Goal: Find specific page/section: Find specific page/section

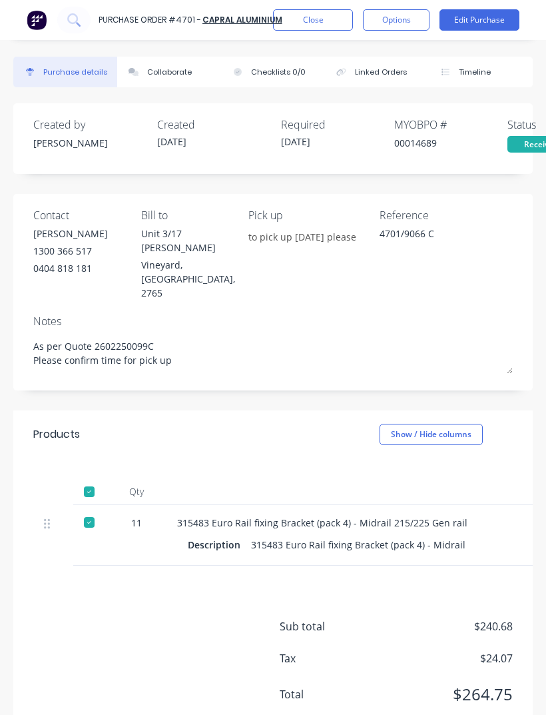
click at [314, 30] on button "Close" at bounding box center [313, 19] width 80 height 21
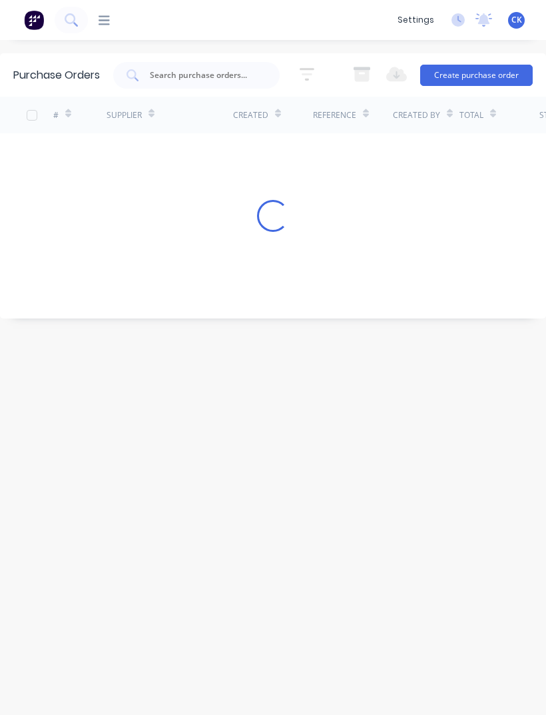
scroll to position [43, 0]
click at [198, 69] on input "text" at bounding box center [204, 75] width 111 height 13
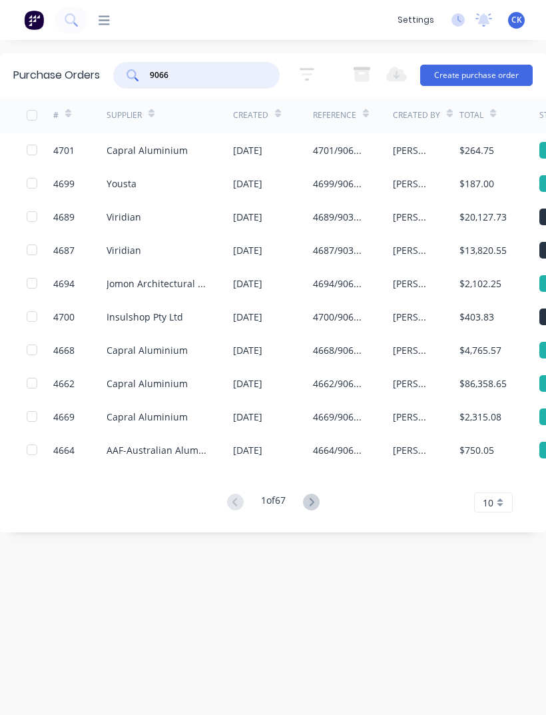
type input "9066"
click at [364, 276] on div "4668/9066 WCC Components phase 1" at bounding box center [339, 283] width 53 height 14
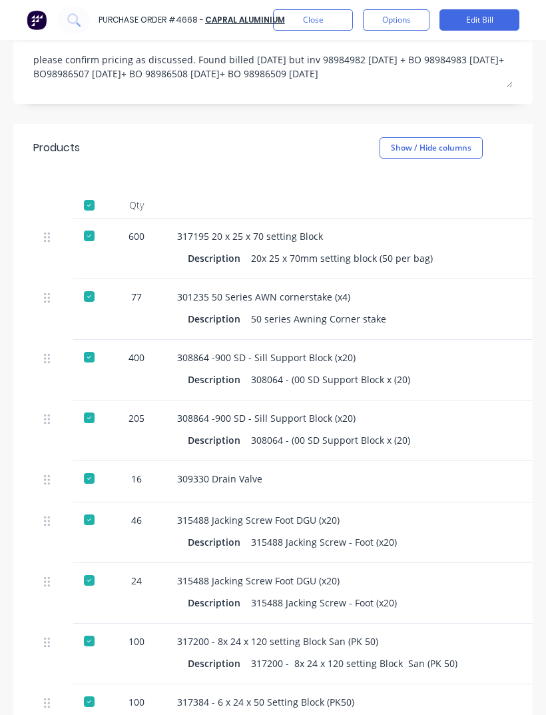
scroll to position [310, 5]
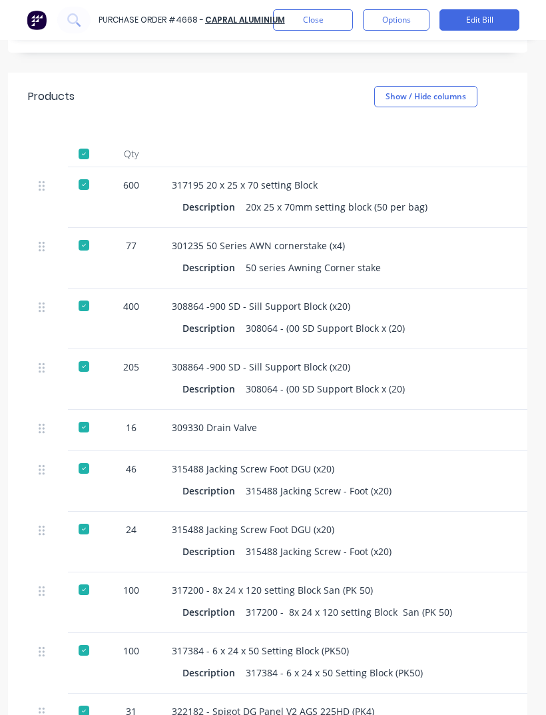
type textarea "x"
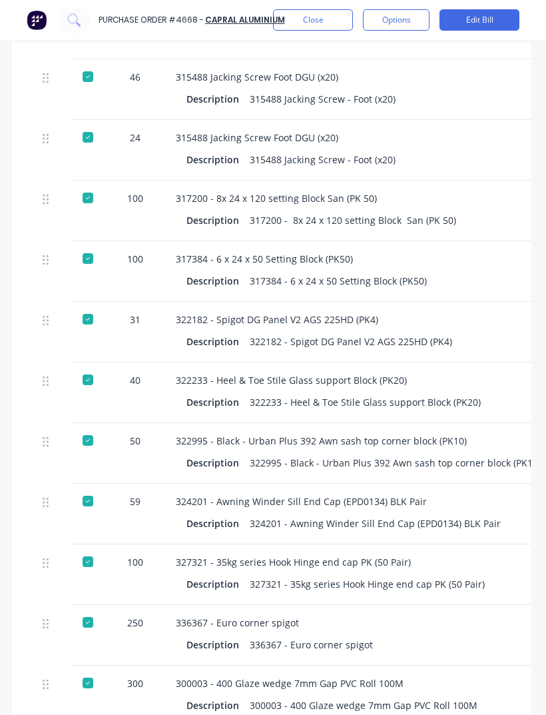
scroll to position [701, 1]
click at [309, 242] on div "317384 - 6 x 24 x 50 Setting Block (PK50) Description 317384 - 6 x 24 x 50 Sett…" at bounding box center [464, 272] width 599 height 61
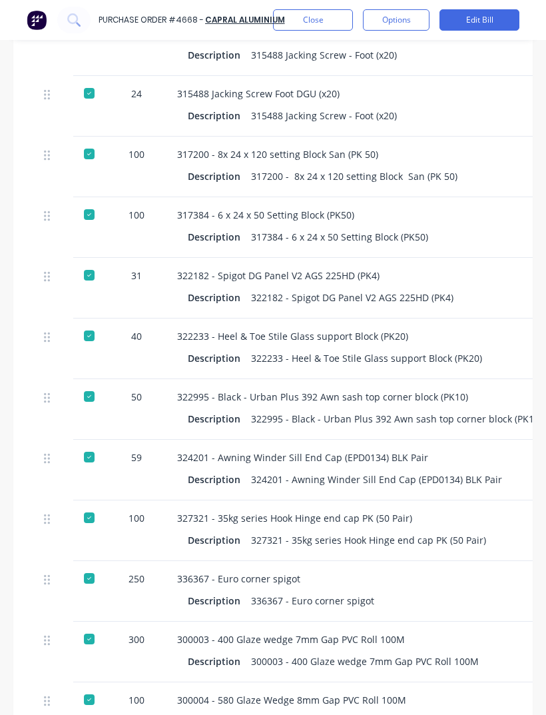
scroll to position [470, -1]
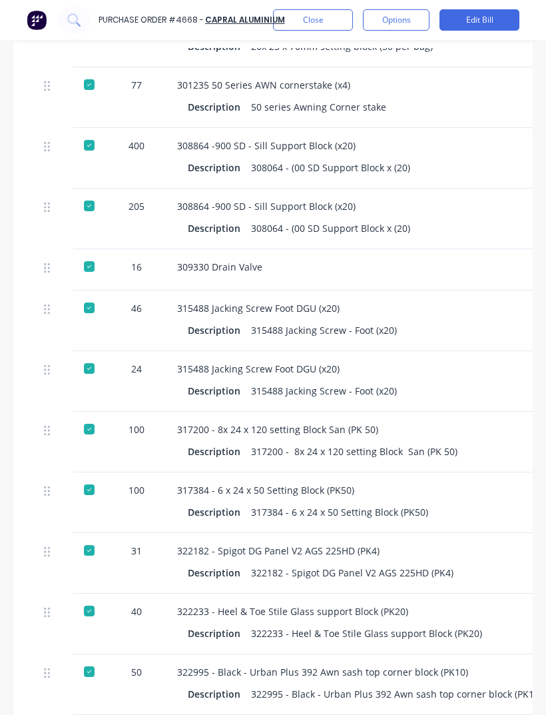
click at [314, 23] on button "Close" at bounding box center [313, 19] width 80 height 21
